Goal: Find contact information: Find contact information

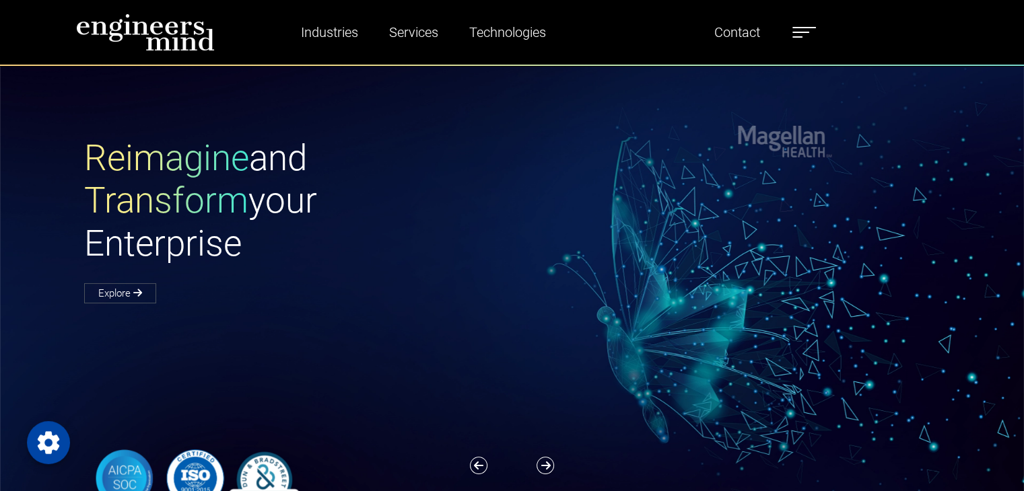
click at [470, 94] on div "Reimagine and Transform your Enterprise Explore" at bounding box center [520, 324] width 1040 height 518
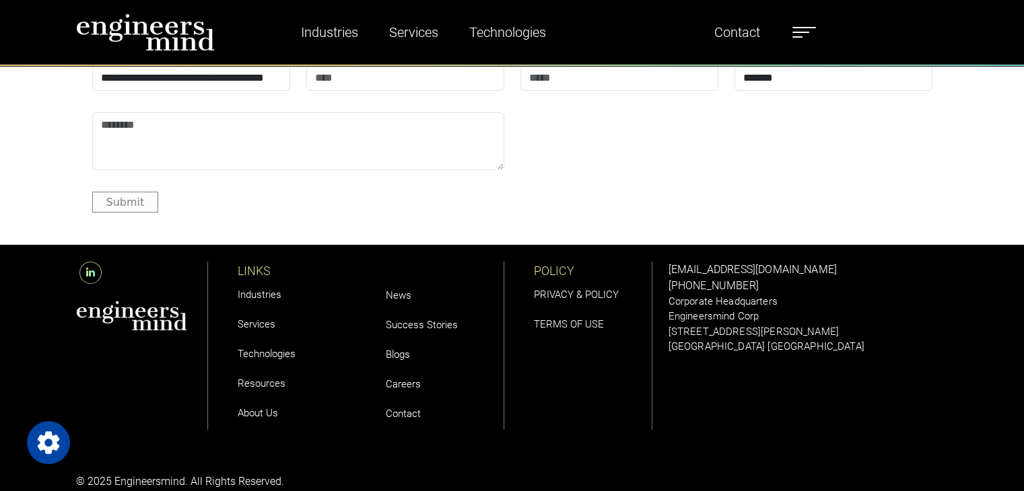
scroll to position [4444, 0]
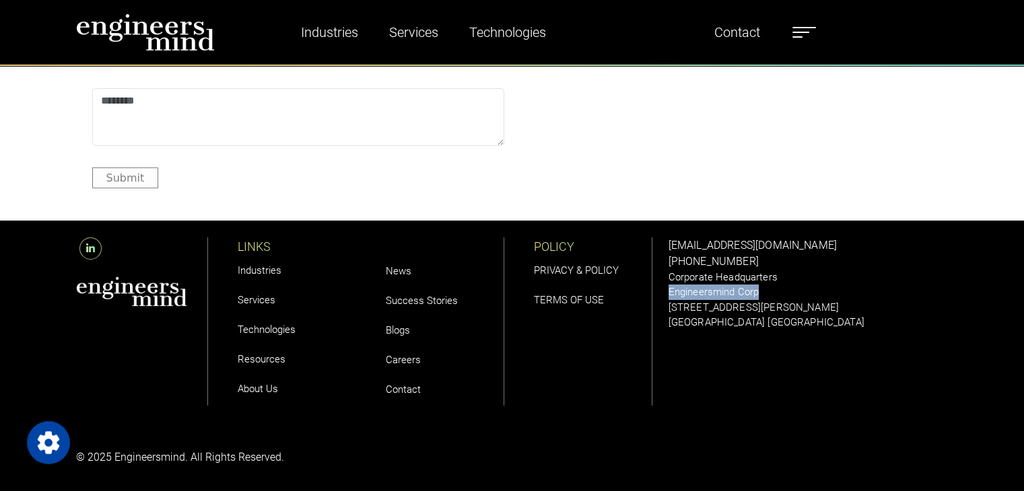
drag, startPoint x: 763, startPoint y: 290, endPoint x: 666, endPoint y: 291, distance: 96.9
click at [666, 291] on div "solutions@engineersmind.com +1 201 751 3084 Corporate Headquarters Engineersmin…" at bounding box center [808, 322] width 296 height 202
copy p "Engineersmind Corp"
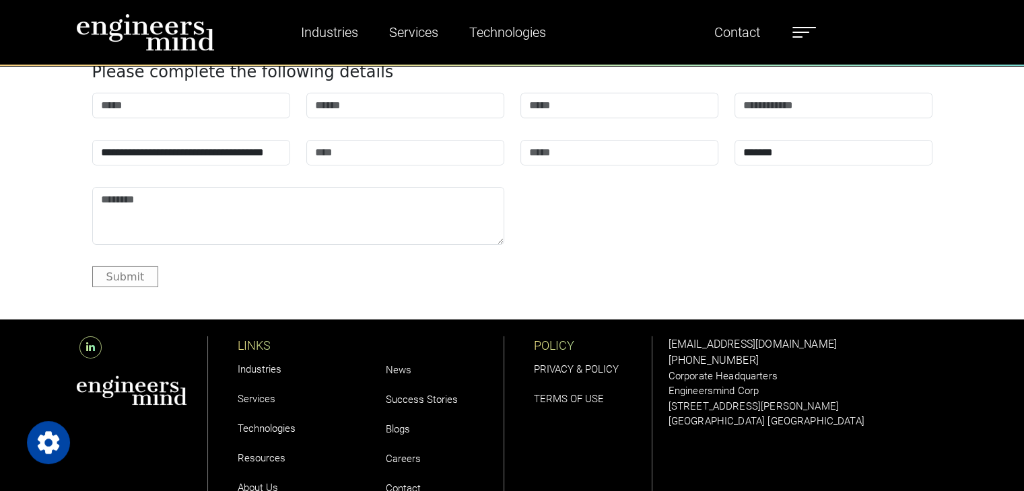
scroll to position [4374, 0]
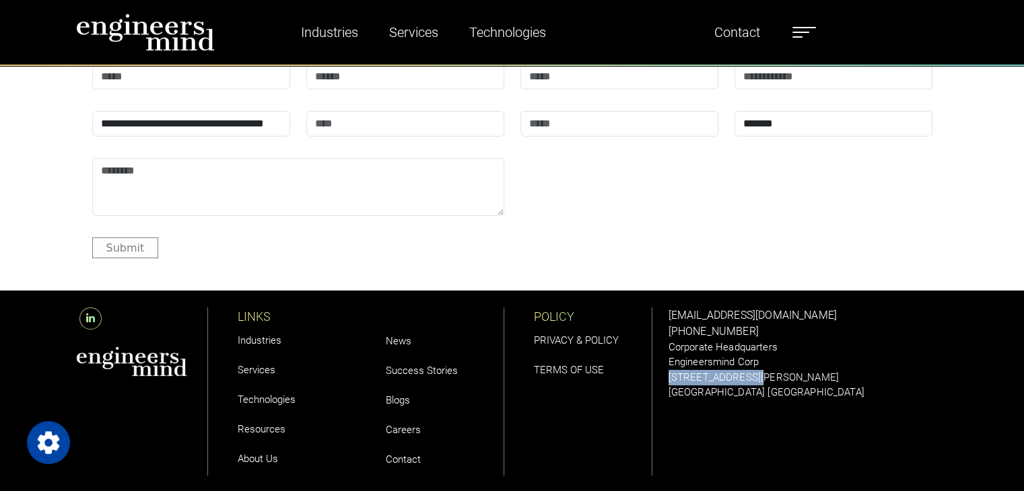
drag, startPoint x: 763, startPoint y: 375, endPoint x: 668, endPoint y: 376, distance: 94.9
click at [668, 376] on p "[STREET_ADDRESS][PERSON_NAME]" at bounding box center [808, 377] width 280 height 15
copy p "[STREET_ADDRESS][PERSON_NAME]"
